Goal: Task Accomplishment & Management: Use online tool/utility

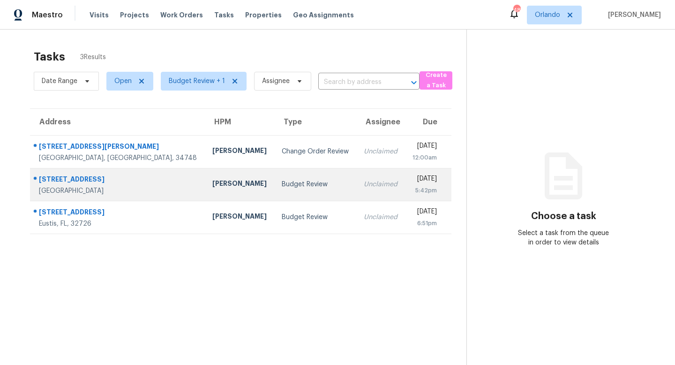
click at [356, 189] on td "Unclaimed" at bounding box center [380, 184] width 49 height 33
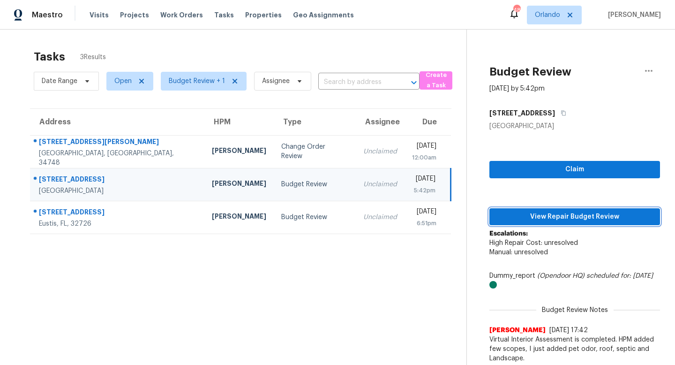
click at [550, 212] on span "View Repair Budget Review" at bounding box center [575, 217] width 156 height 12
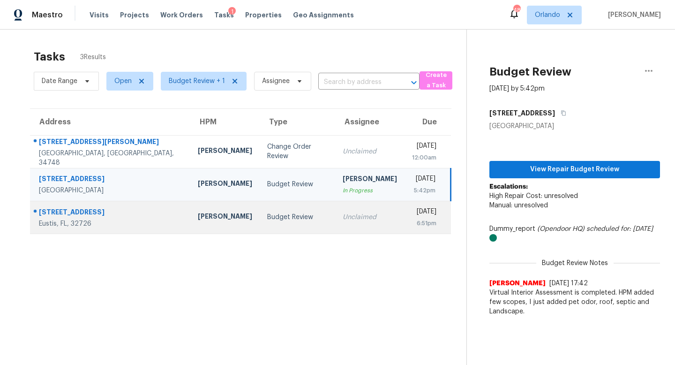
click at [343, 216] on div "Unclaimed" at bounding box center [370, 216] width 54 height 9
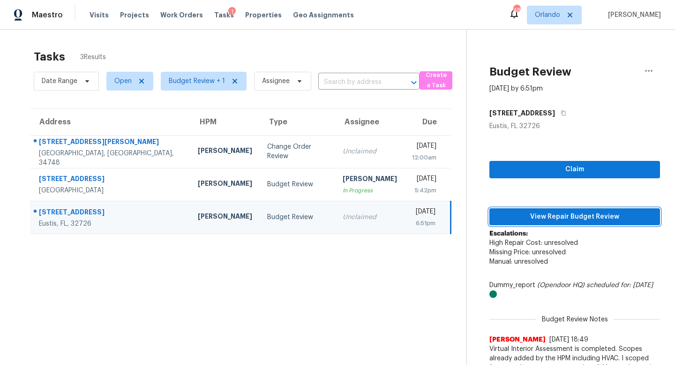
click at [562, 213] on span "View Repair Budget Review" at bounding box center [575, 217] width 156 height 12
